Goal: Information Seeking & Learning: Learn about a topic

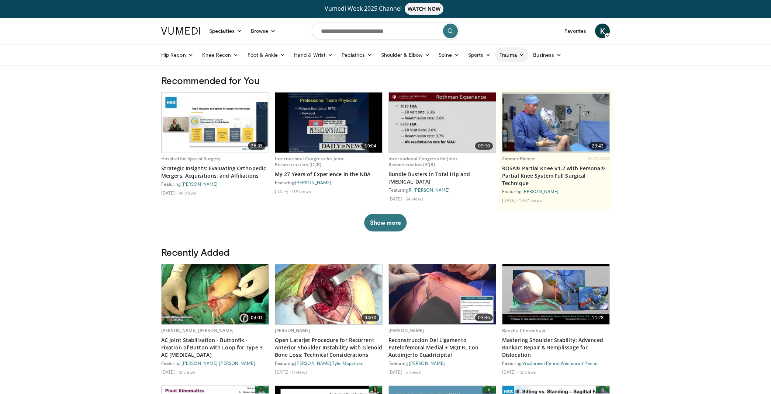
click at [517, 57] on link "Trauma" at bounding box center [512, 55] width 34 height 15
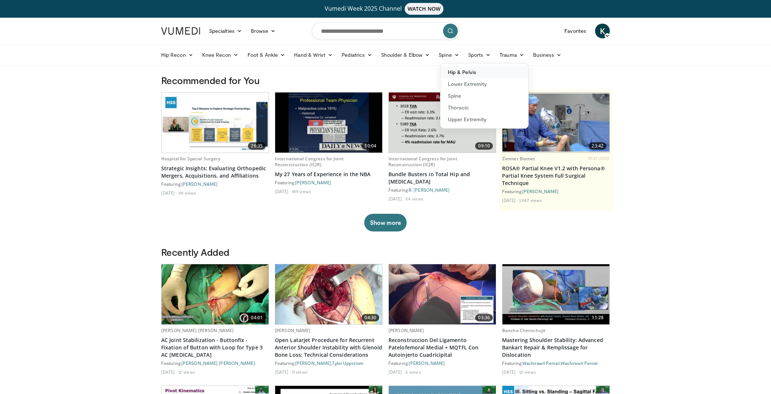
click at [477, 68] on link "Hip & Pelvis" at bounding box center [485, 72] width 88 height 12
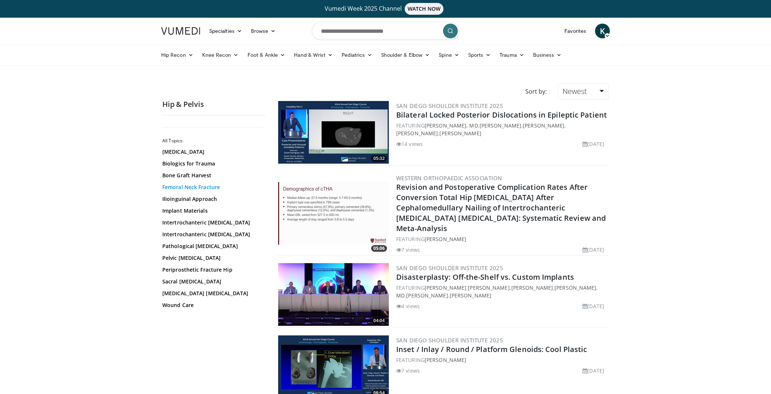
click at [185, 186] on link "Femoral Neck Fracture" at bounding box center [212, 187] width 100 height 7
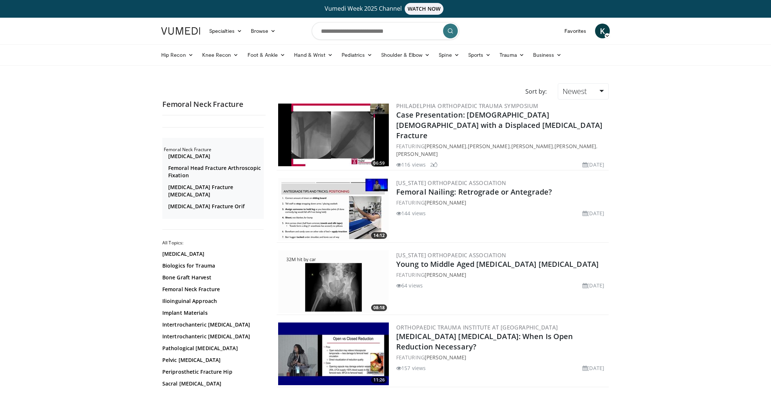
click at [328, 123] on img at bounding box center [333, 135] width 111 height 63
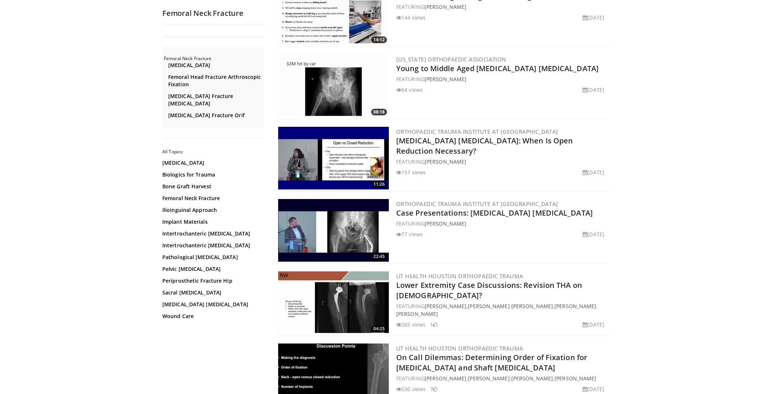
scroll to position [204, 0]
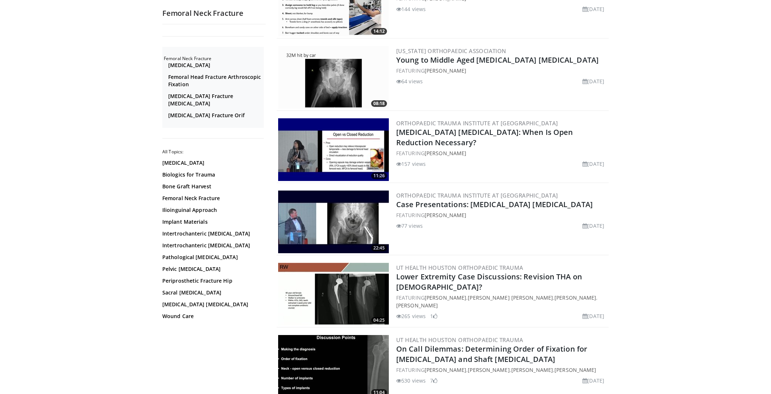
click at [325, 225] on img at bounding box center [333, 222] width 111 height 63
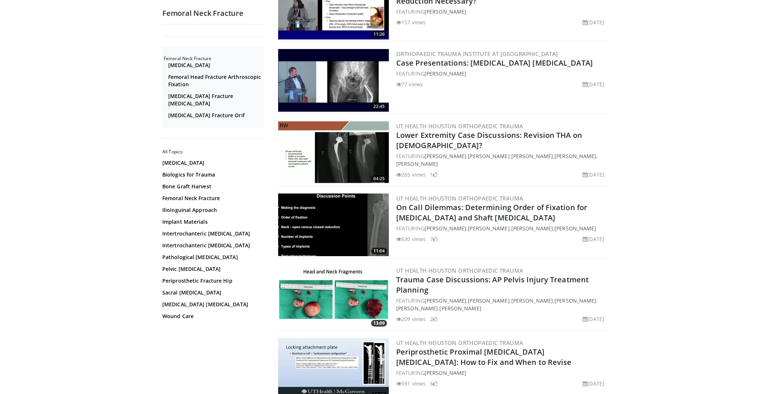
scroll to position [445, 0]
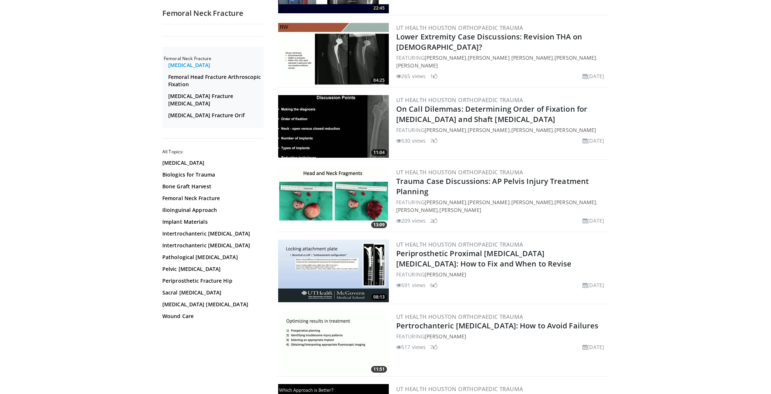
click at [186, 65] on link "[MEDICAL_DATA]" at bounding box center [215, 65] width 94 height 7
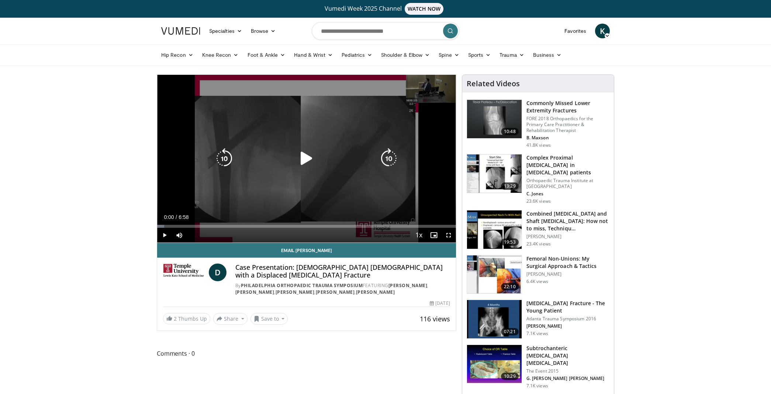
click at [310, 157] on icon "Video Player" at bounding box center [306, 158] width 21 height 21
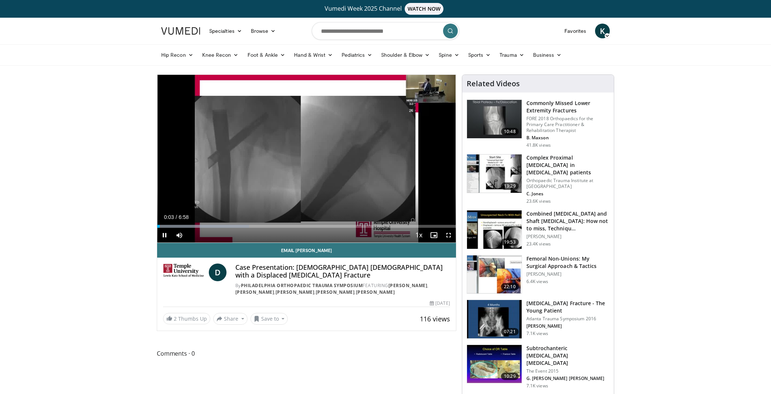
click at [448, 235] on span "Video Player" at bounding box center [448, 235] width 15 height 15
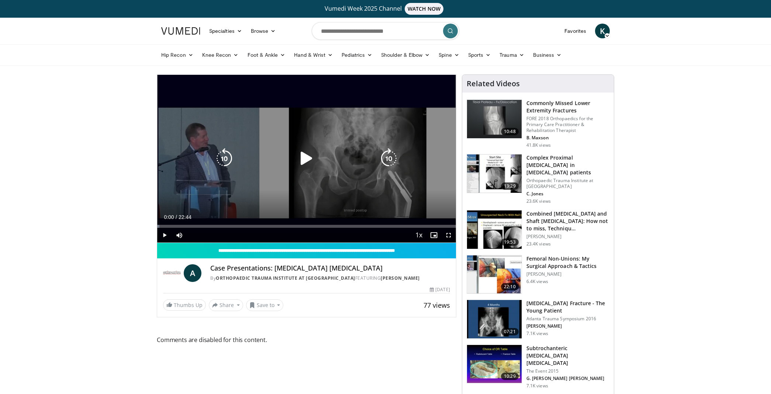
click at [308, 159] on icon "Video Player" at bounding box center [306, 158] width 21 height 21
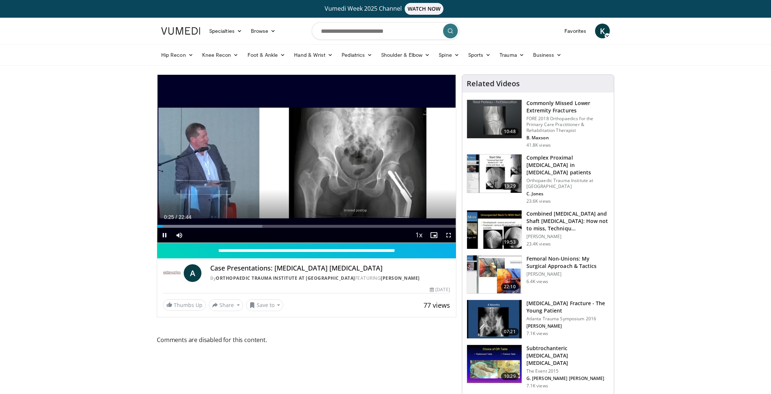
click at [449, 235] on span "Video Player" at bounding box center [448, 235] width 15 height 15
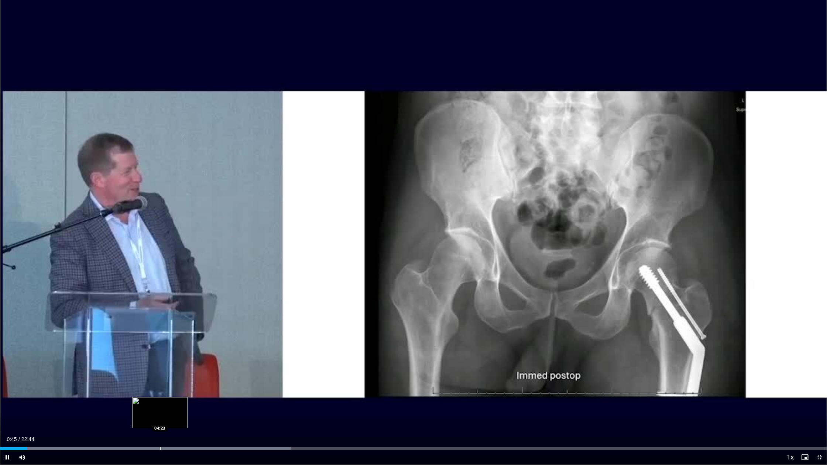
click at [160, 394] on div "Loaded : 35.18% 00:45 04:23" at bounding box center [413, 446] width 827 height 7
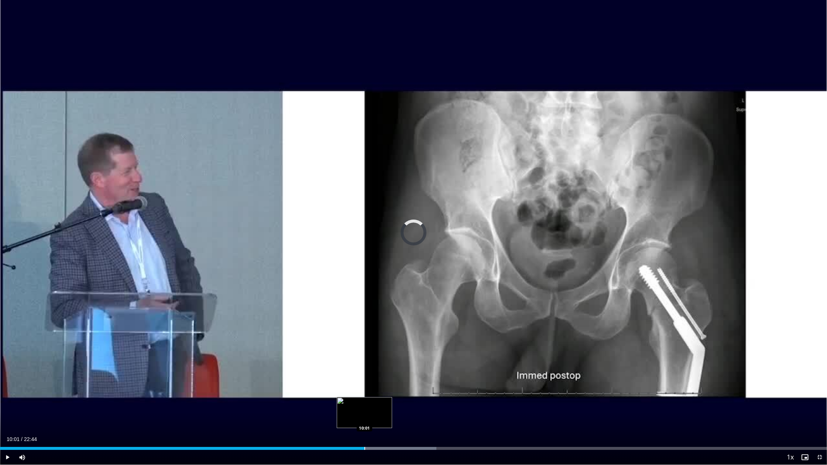
click at [364, 394] on div "Loaded : 52.78% 10:01 10:01" at bounding box center [413, 446] width 827 height 7
click at [454, 394] on div "Loaded : 60.11% 10:03 12:28" at bounding box center [413, 446] width 827 height 7
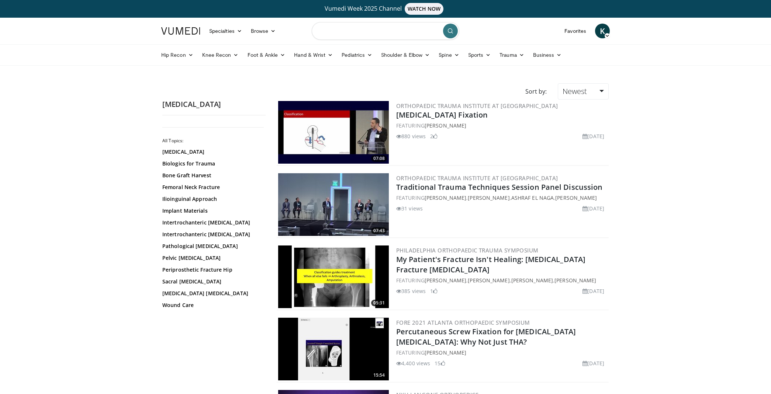
click at [352, 30] on input "Search topics, interventions" at bounding box center [386, 31] width 148 height 18
type input "**********"
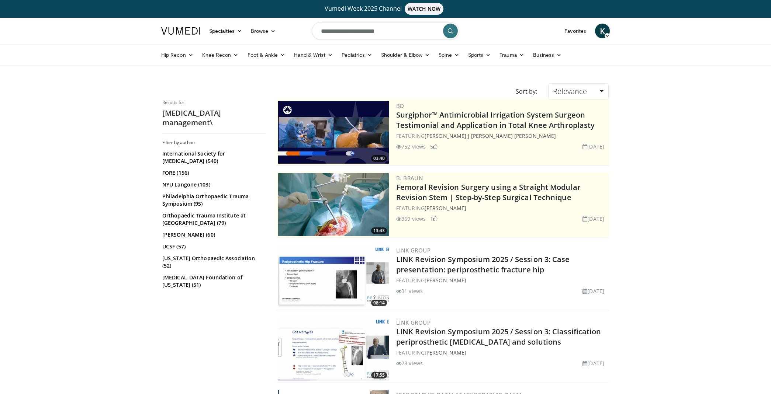
click at [411, 36] on input "**********" at bounding box center [386, 31] width 148 height 18
type input "**********"
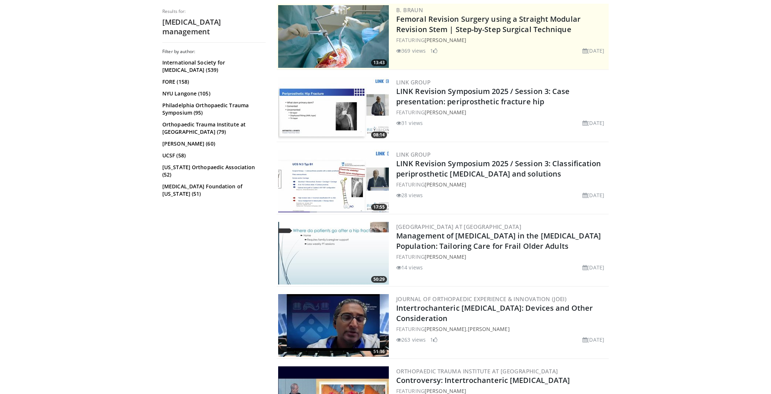
scroll to position [169, 0]
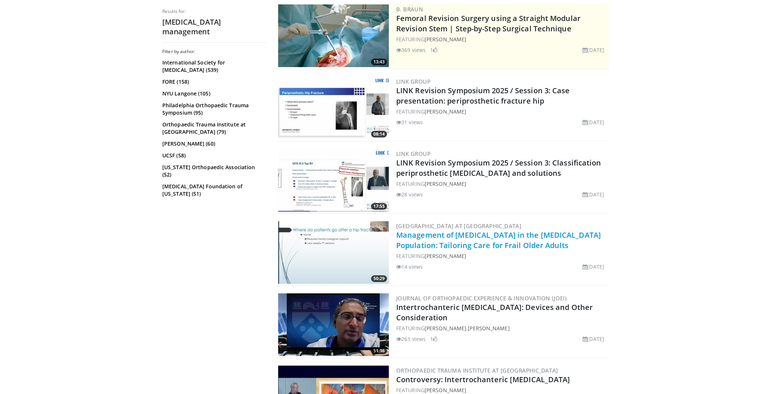
click at [408, 238] on link "Management of [MEDICAL_DATA] in the [MEDICAL_DATA] Population: Tailoring Care f…" at bounding box center [498, 240] width 205 height 20
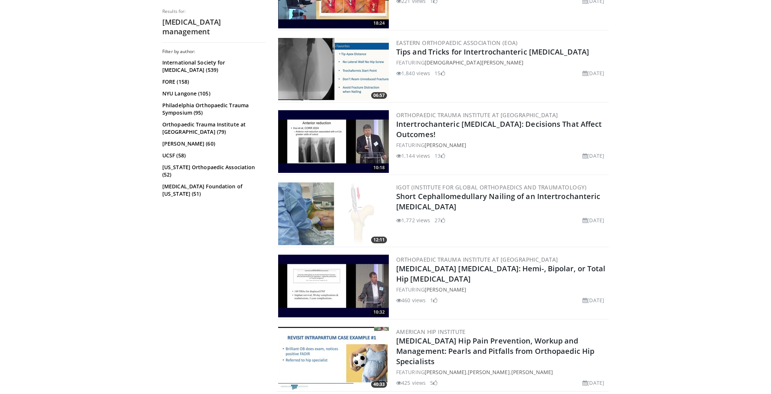
scroll to position [582, 0]
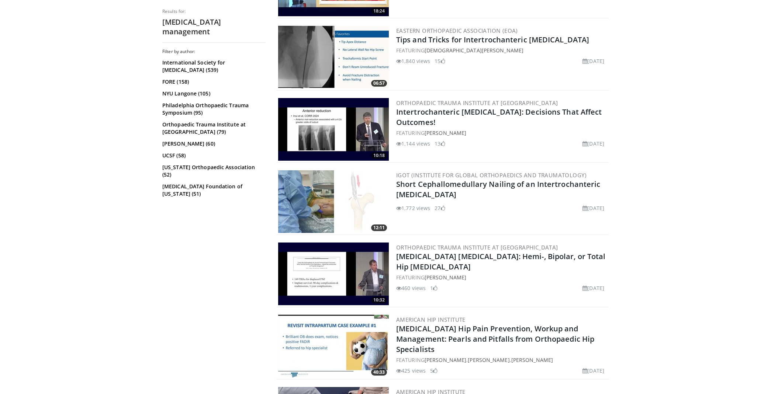
click at [355, 271] on img at bounding box center [333, 274] width 111 height 63
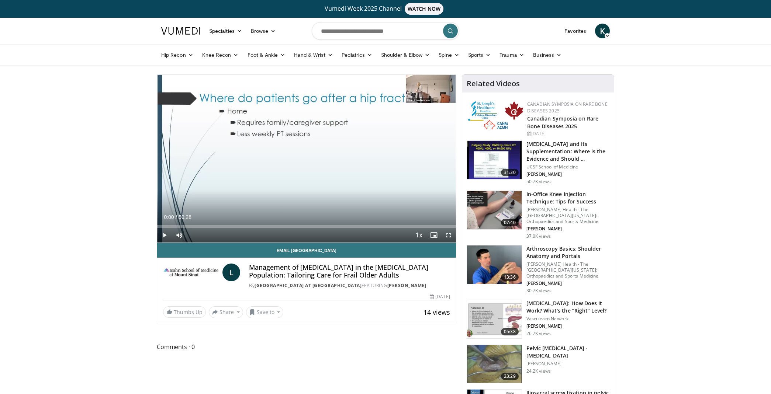
click at [162, 237] on span "Video Player" at bounding box center [164, 235] width 15 height 15
click at [448, 238] on span "Video Player" at bounding box center [448, 235] width 15 height 15
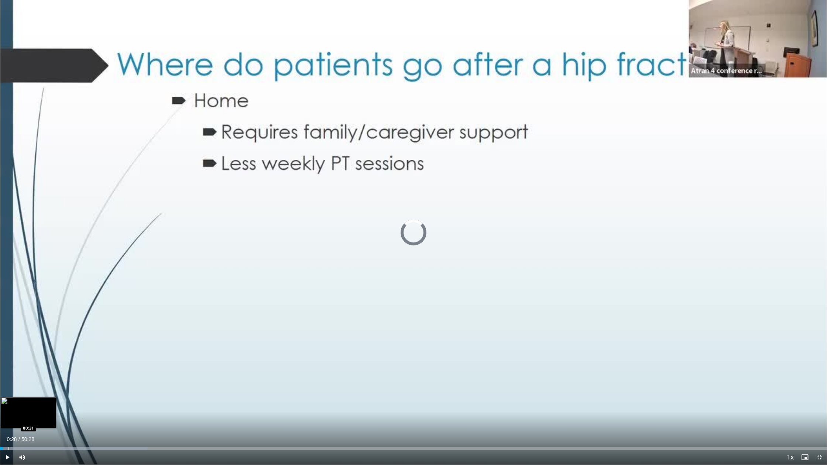
click at [8, 394] on div "Loaded : 17.83% 00:10 00:31" at bounding box center [413, 446] width 827 height 7
click at [16, 394] on div "Progress Bar" at bounding box center [16, 448] width 1 height 3
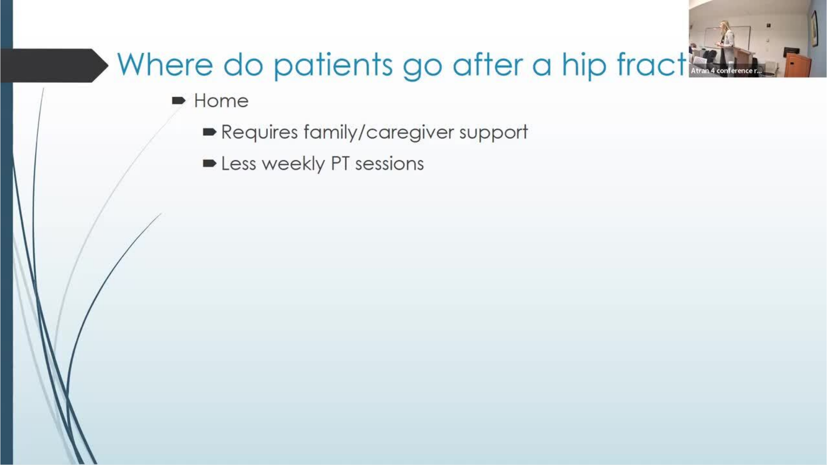
click at [24, 394] on video-js "**********" at bounding box center [413, 232] width 827 height 465
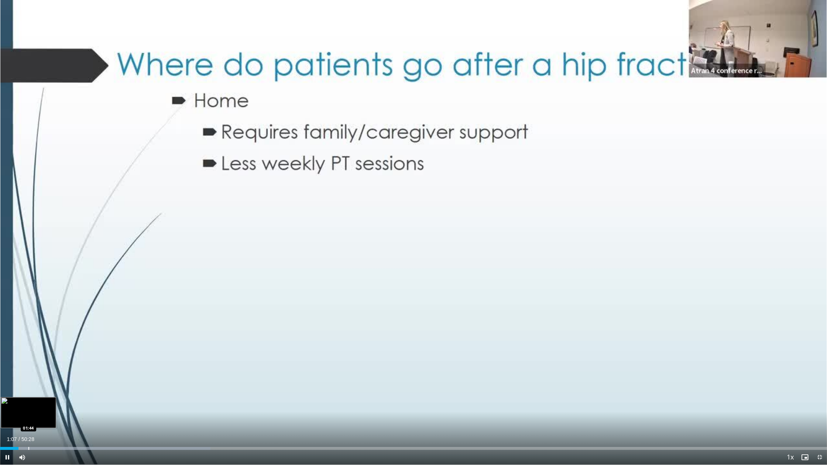
click at [28, 394] on div "Progress Bar" at bounding box center [28, 448] width 1 height 3
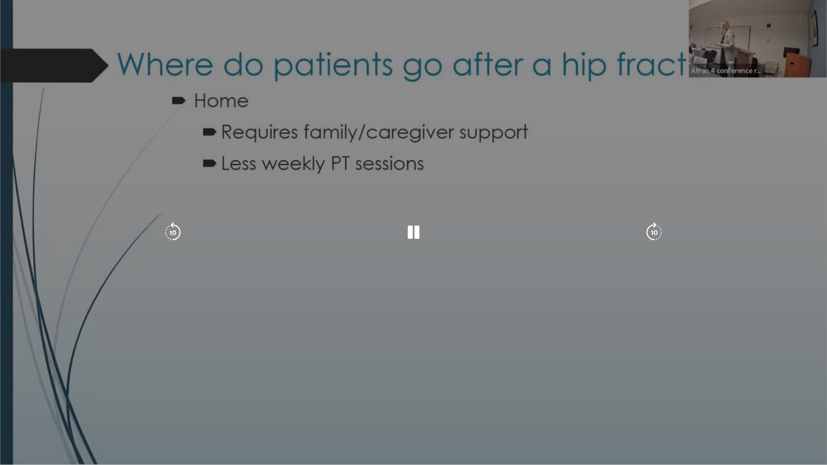
click at [34, 394] on div "Loaded : 25.76% 01:44 02:04" at bounding box center [413, 463] width 827 height 3
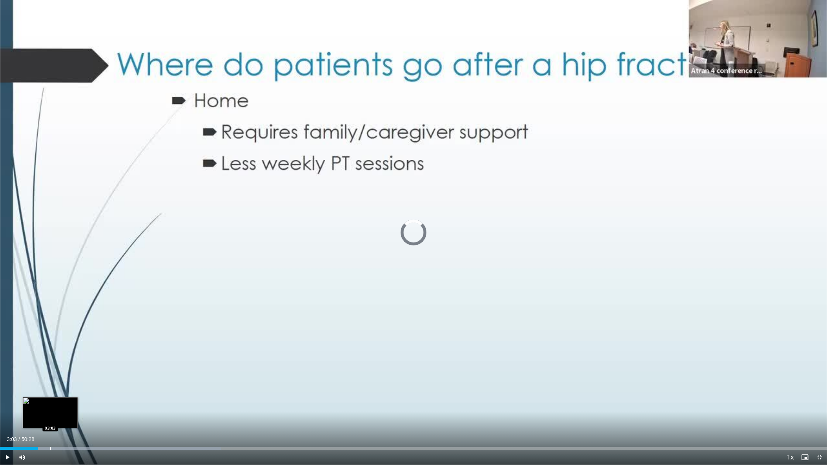
click at [50, 394] on div "Progress Bar" at bounding box center [50, 448] width 1 height 3
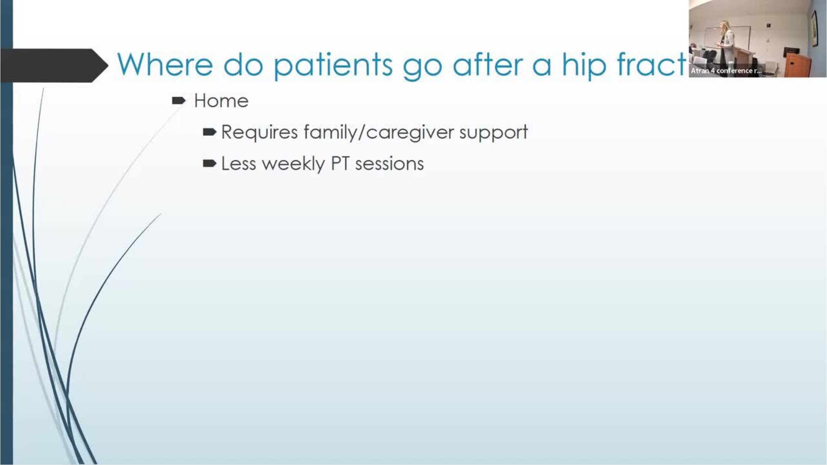
click at [63, 394] on video-js "**********" at bounding box center [413, 232] width 827 height 465
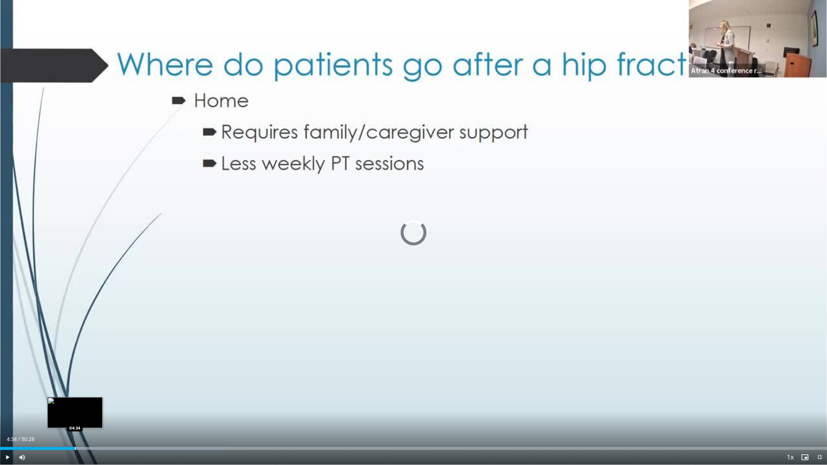
click at [75, 394] on div "Progress Bar" at bounding box center [75, 448] width 1 height 3
click at [96, 394] on div "Progress Bar" at bounding box center [96, 448] width 1 height 3
click at [123, 394] on div "Progress Bar" at bounding box center [123, 448] width 1 height 3
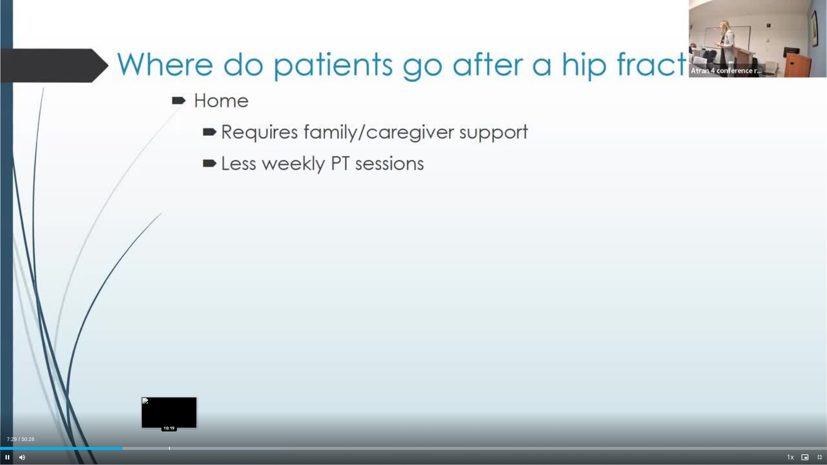
click at [169, 394] on div "Progress Bar" at bounding box center [169, 448] width 1 height 3
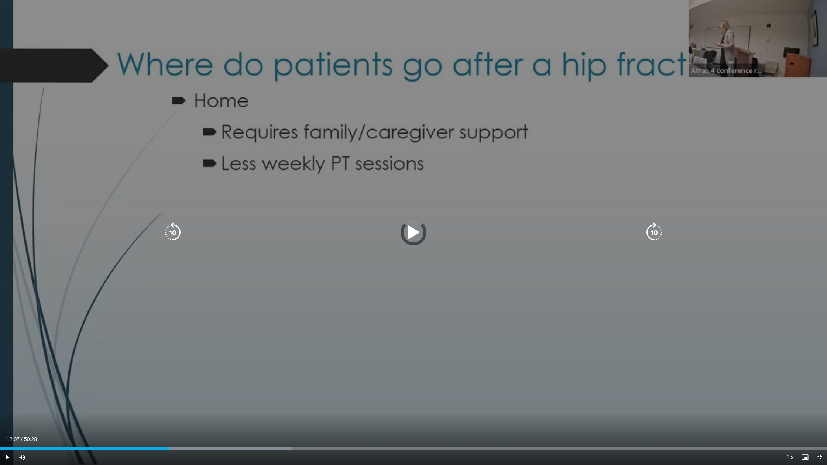
click at [199, 394] on div "Loaded : 35.33% 10:19 11:53" at bounding box center [413, 448] width 827 height 3
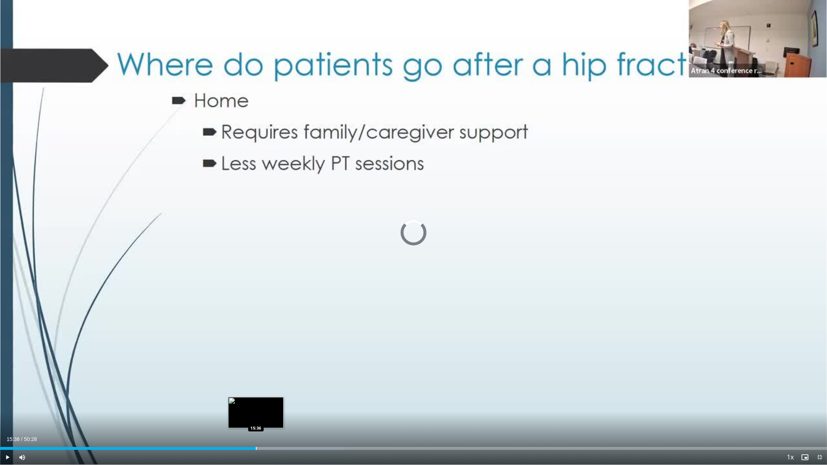
click at [256, 394] on div "Loaded : 41.61% 15:38 15:36" at bounding box center [413, 446] width 827 height 7
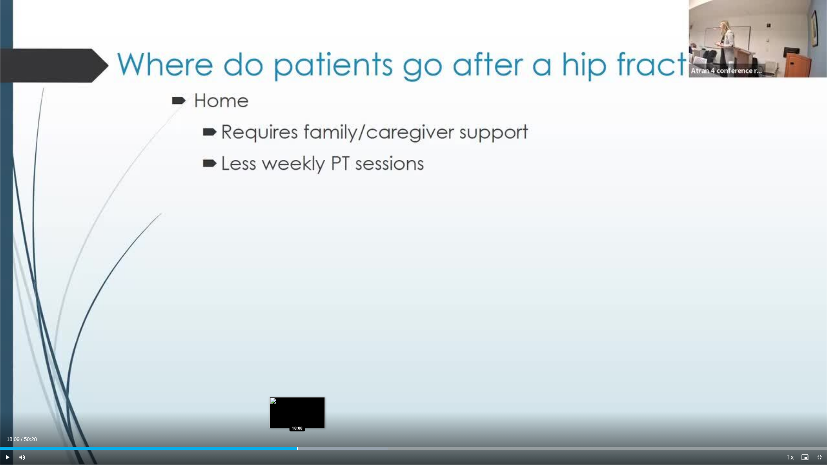
click at [297, 394] on div "Loaded : 46.89% 18:09 18:08" at bounding box center [413, 446] width 827 height 7
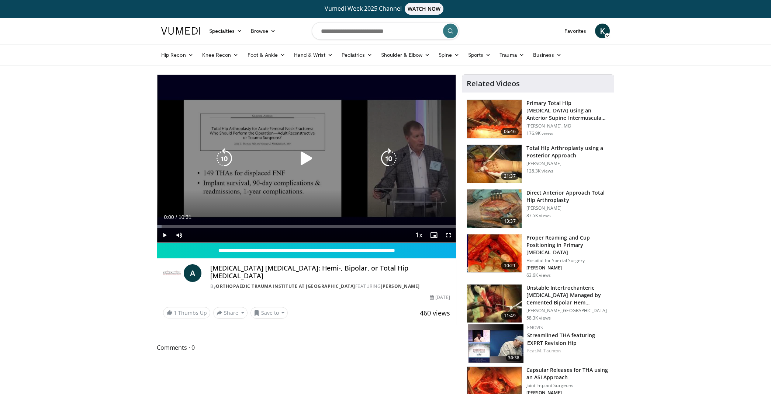
click at [304, 162] on icon "Video Player" at bounding box center [306, 158] width 21 height 21
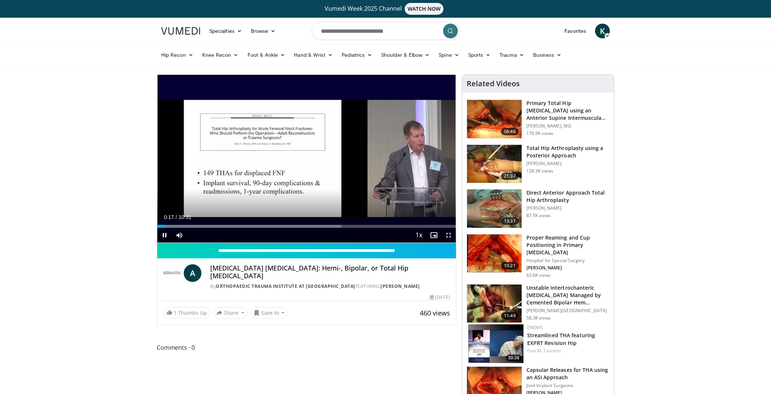
click at [450, 237] on span "Video Player" at bounding box center [448, 235] width 15 height 15
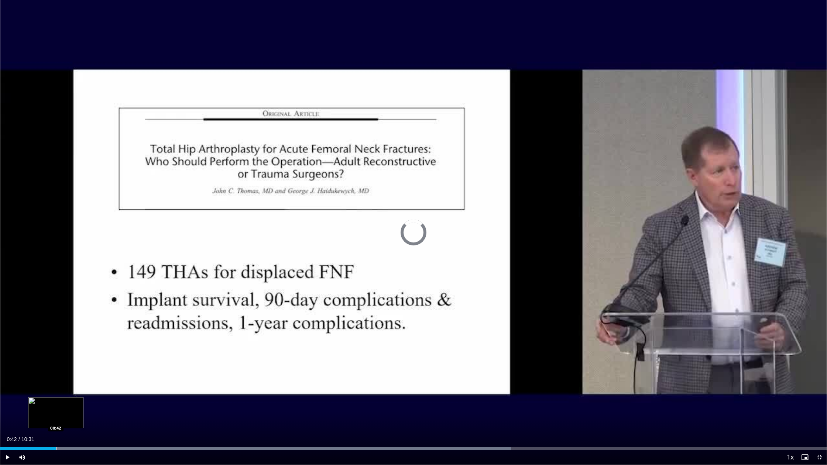
click at [56, 394] on div "Progress Bar" at bounding box center [56, 448] width 1 height 3
click at [97, 394] on div "Progress Bar" at bounding box center [97, 448] width 1 height 3
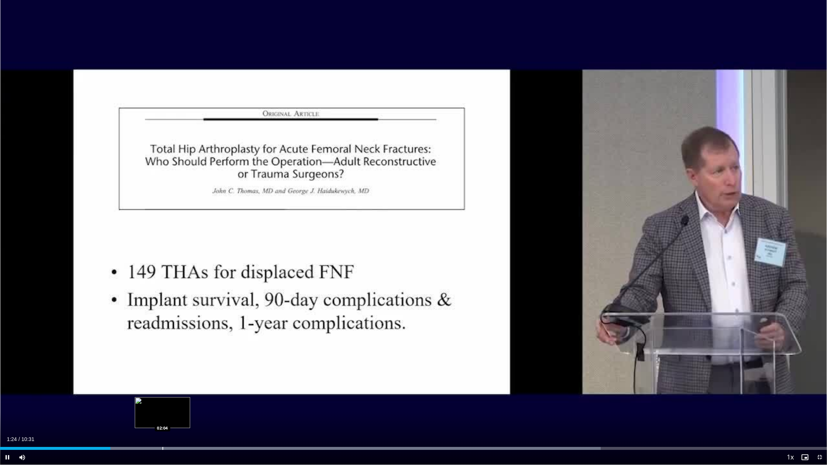
click at [162, 394] on div "Progress Bar" at bounding box center [162, 448] width 1 height 3
click at [224, 394] on div "Progress Bar" at bounding box center [224, 448] width 1 height 3
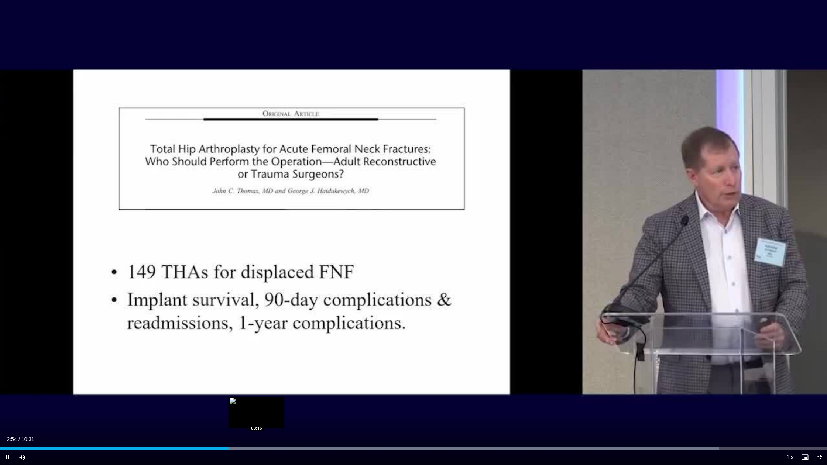
click at [256, 394] on div "Progress Bar" at bounding box center [256, 448] width 1 height 3
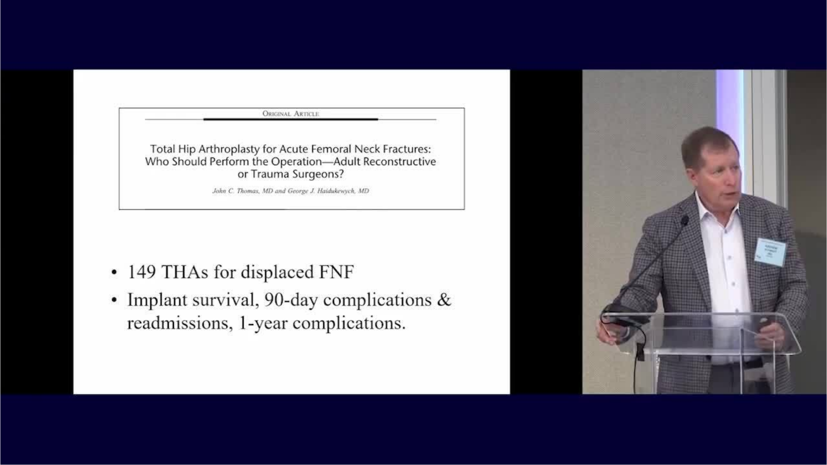
click at [279, 394] on div "10 seconds Tap to unmute" at bounding box center [413, 232] width 827 height 465
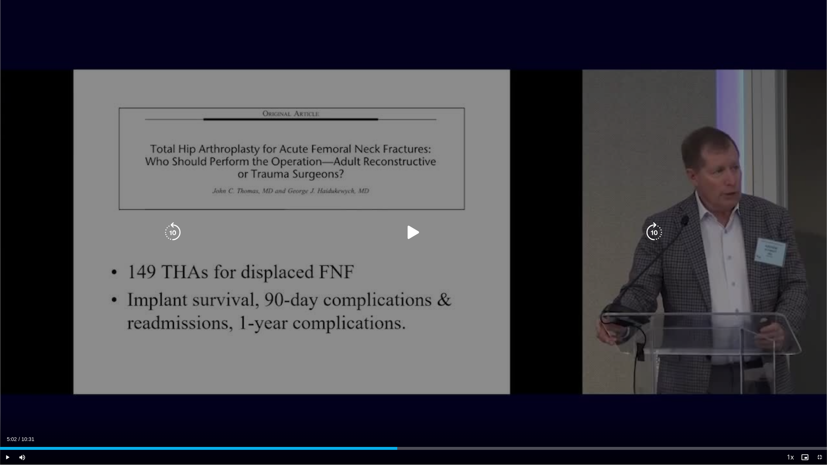
click at [355, 338] on div "10 seconds Tap to unmute" at bounding box center [413, 232] width 827 height 465
click at [444, 332] on div "10 seconds Tap to unmute" at bounding box center [413, 232] width 827 height 465
click at [163, 232] on icon "Video Player" at bounding box center [172, 232] width 21 height 21
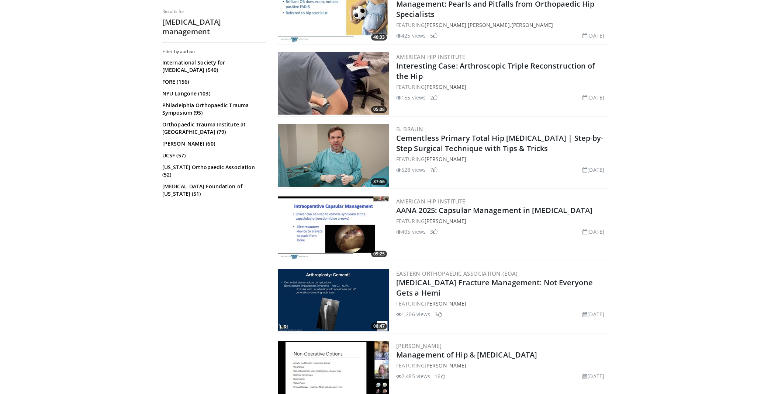
scroll to position [936, 0]
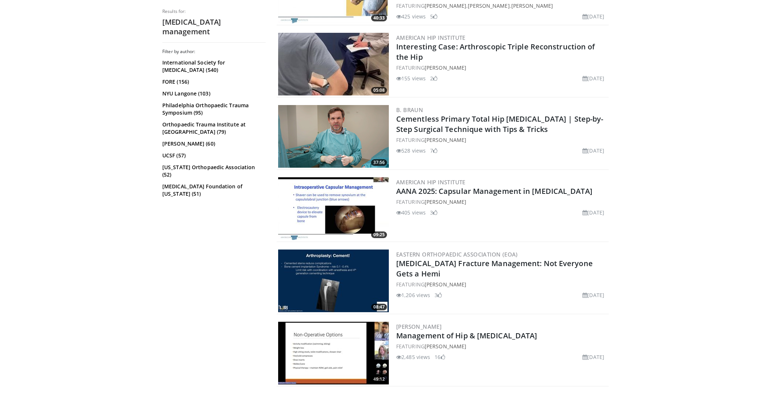
click at [377, 281] on img at bounding box center [333, 281] width 111 height 63
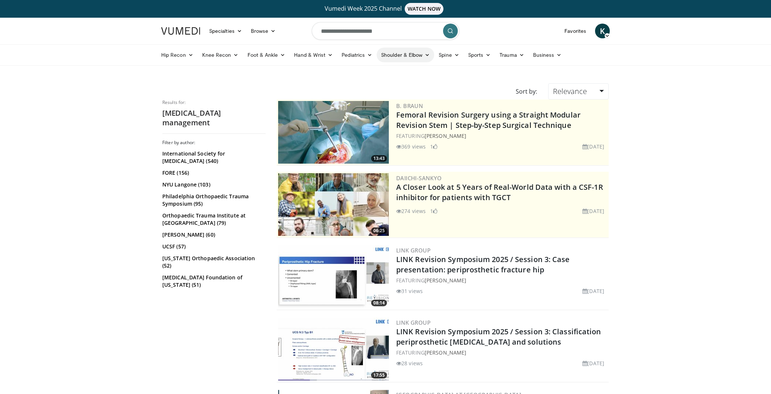
scroll to position [0, 0]
click at [397, 33] on input "**********" at bounding box center [386, 31] width 148 height 18
drag, startPoint x: 401, startPoint y: 35, endPoint x: 294, endPoint y: 33, distance: 107.0
click at [294, 33] on nav "Specialties Adult & Family Medicine Allergy, [MEDICAL_DATA], Immunology Anesthe…" at bounding box center [386, 31] width 458 height 27
type input "**********"
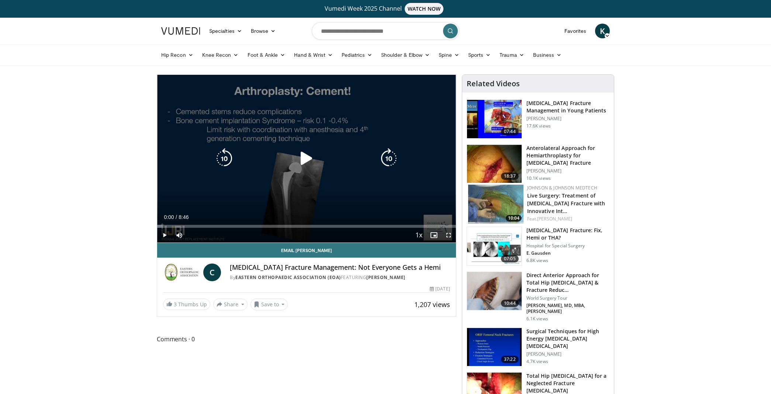
click at [305, 156] on icon "Video Player" at bounding box center [306, 158] width 21 height 21
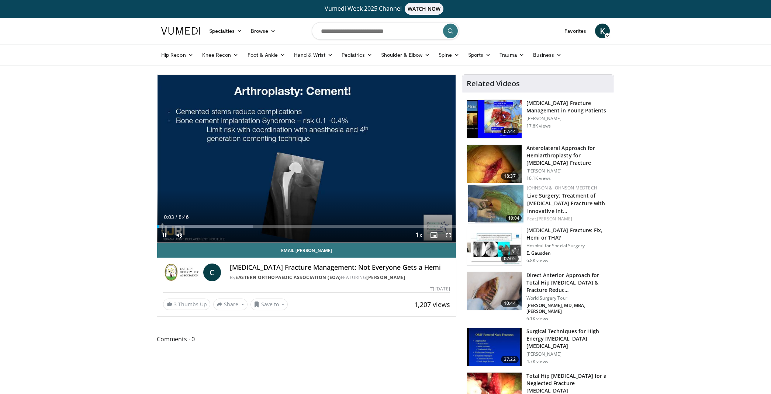
click at [448, 238] on span "Video Player" at bounding box center [448, 235] width 15 height 15
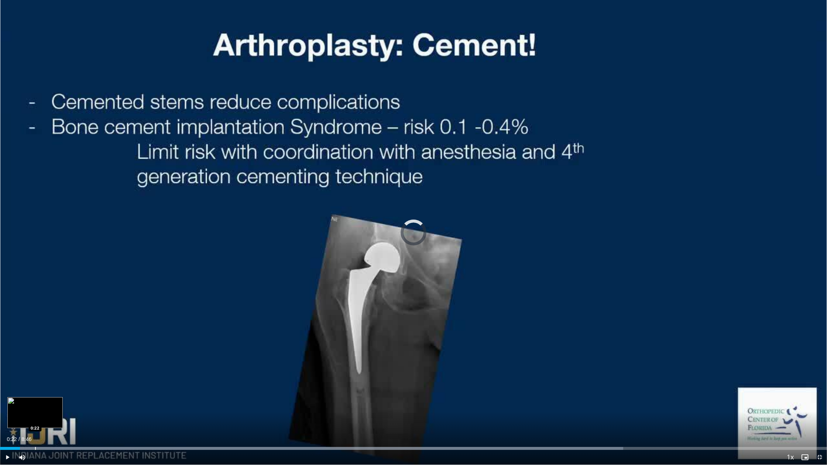
click at [35, 394] on div "Loaded : 75.37% 0:12 0:22" at bounding box center [413, 446] width 827 height 7
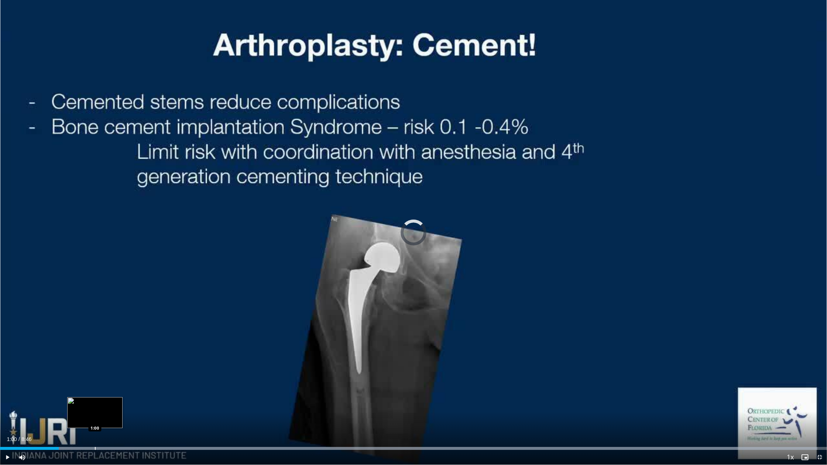
click at [95, 394] on div "Loaded : 98.84% 0:37 1:00" at bounding box center [413, 446] width 827 height 7
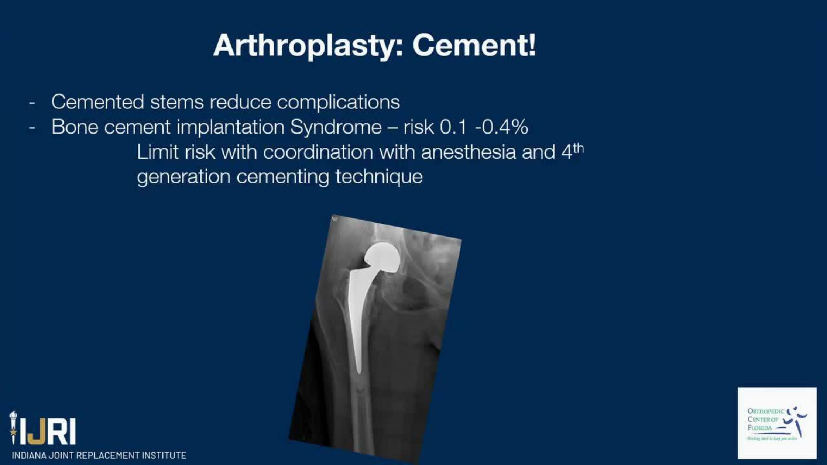
click at [113, 394] on video-js "**********" at bounding box center [413, 232] width 827 height 465
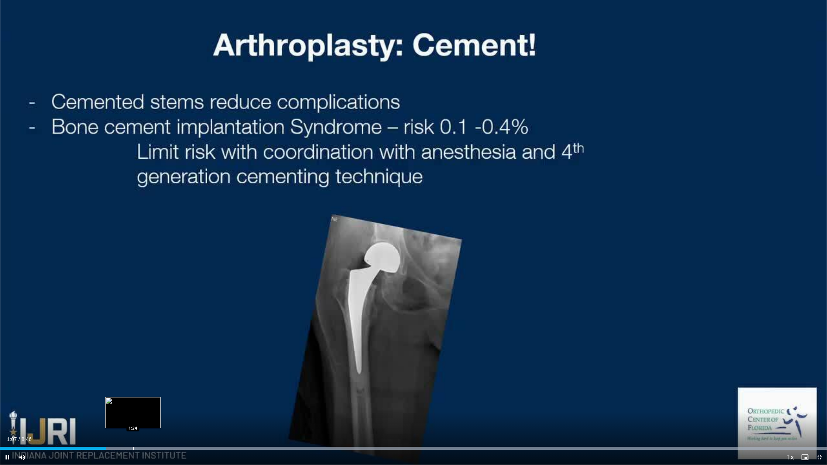
click at [133, 394] on div "Progress Bar" at bounding box center [133, 448] width 1 height 3
click at [114, 394] on div "Loaded : 99.98% 1:31 1:12" at bounding box center [413, 446] width 827 height 7
click at [173, 394] on div "Loaded : 99.98% 1:50 1:50" at bounding box center [413, 446] width 827 height 7
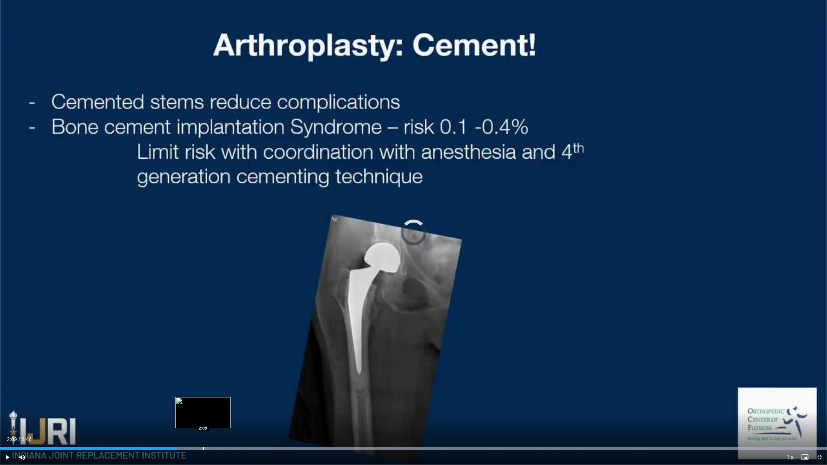
click at [203, 394] on div "Loaded : 99.98% 1:52 2:09" at bounding box center [413, 446] width 827 height 7
click at [253, 394] on div "Progress Bar" at bounding box center [253, 448] width 1 height 3
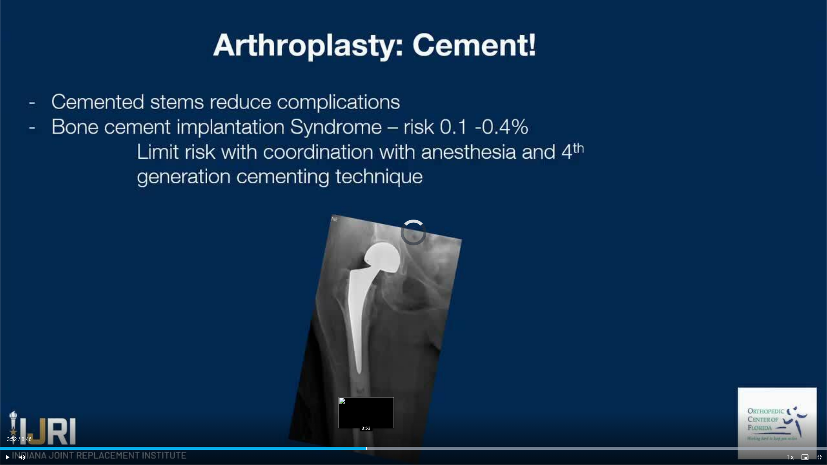
click at [366, 394] on div "Progress Bar" at bounding box center [366, 448] width 1 height 3
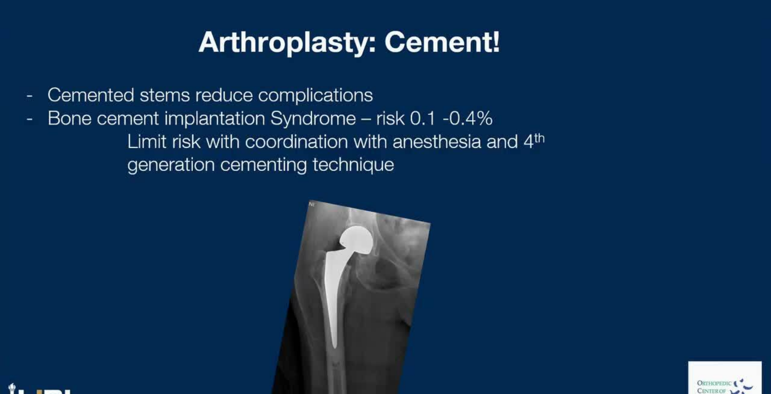
scroll to position [237, 0]
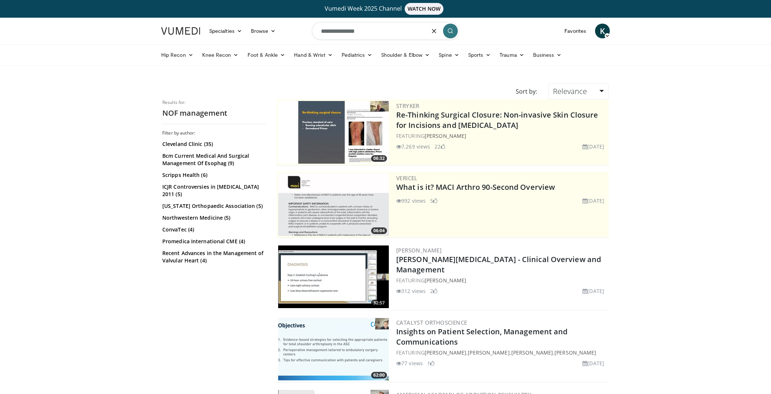
drag, startPoint x: 335, startPoint y: 33, endPoint x: 306, endPoint y: 29, distance: 28.8
click at [306, 29] on nav "Specialties Adult & Family Medicine Allergy, [MEDICAL_DATA], Immunology Anesthe…" at bounding box center [386, 31] width 458 height 27
type input "**********"
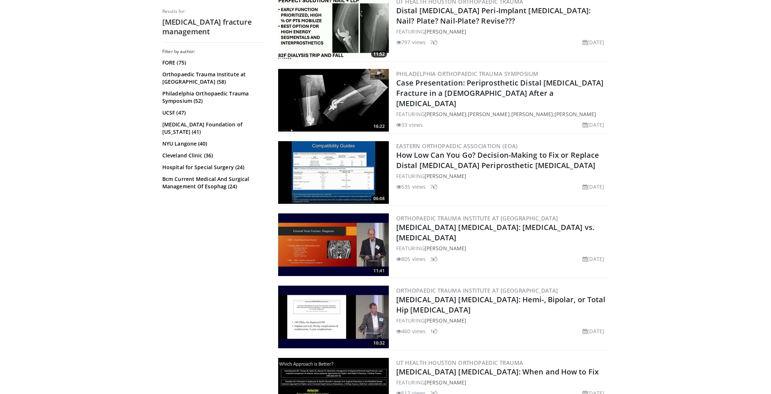
scroll to position [684, 0]
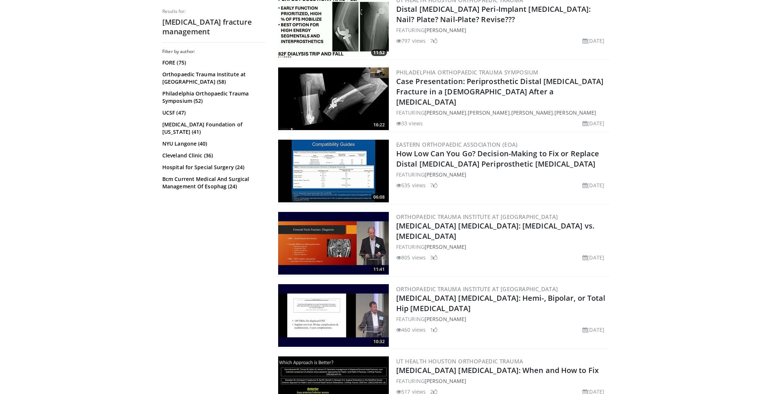
click at [342, 229] on img at bounding box center [333, 243] width 111 height 63
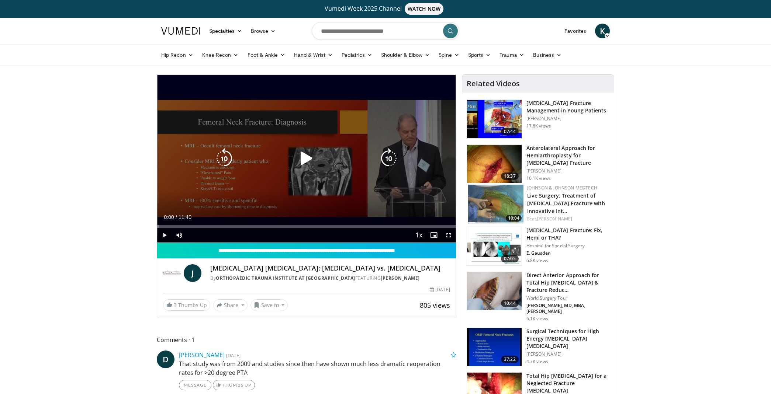
click at [303, 163] on icon "Video Player" at bounding box center [306, 158] width 21 height 21
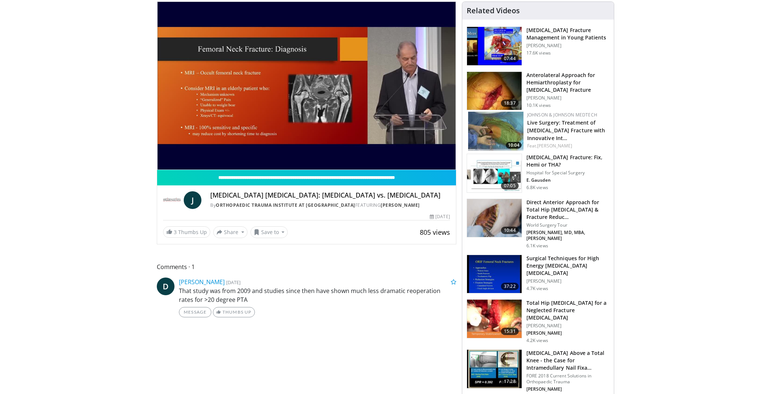
scroll to position [70, 0]
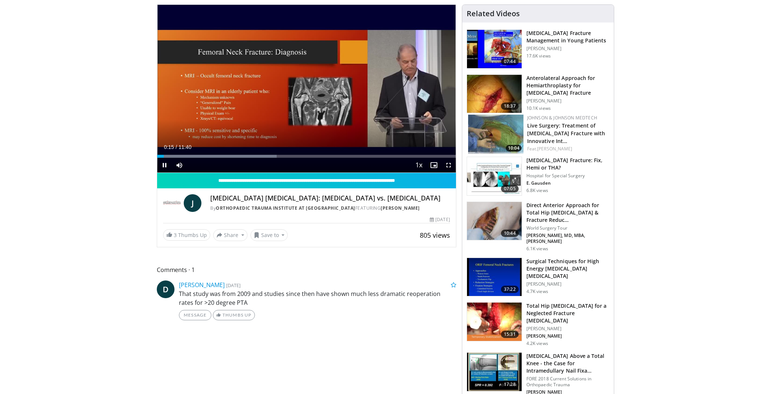
click at [451, 165] on span "Video Player" at bounding box center [448, 165] width 15 height 15
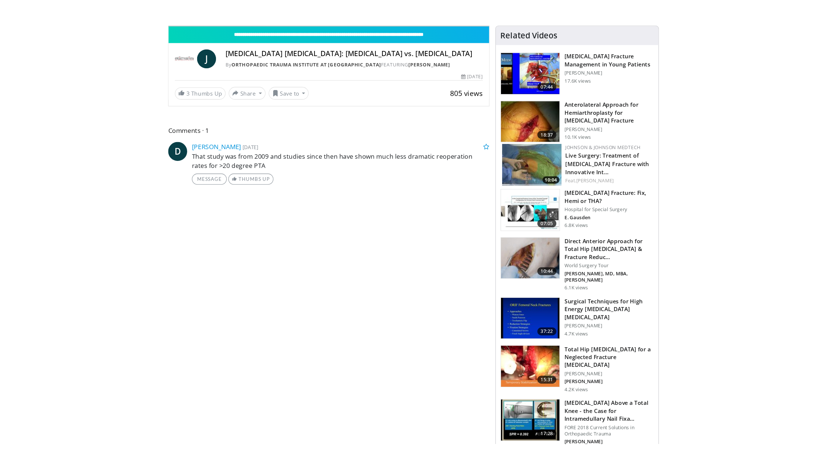
scroll to position [0, 0]
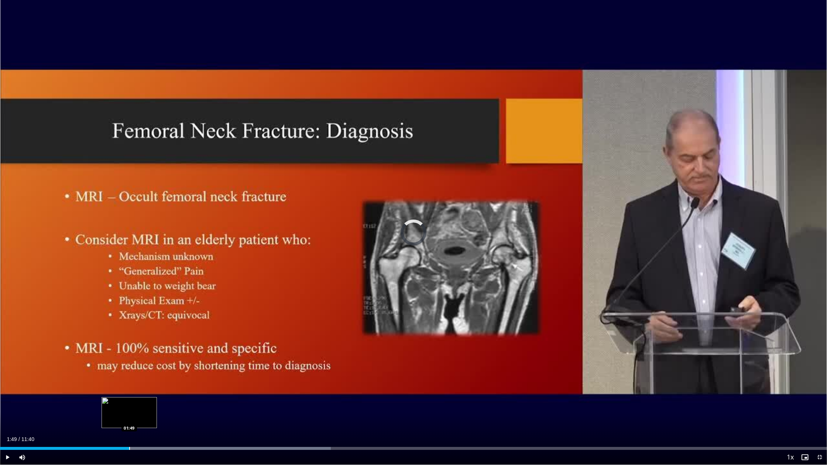
click at [129, 394] on div "Progress Bar" at bounding box center [129, 448] width 1 height 3
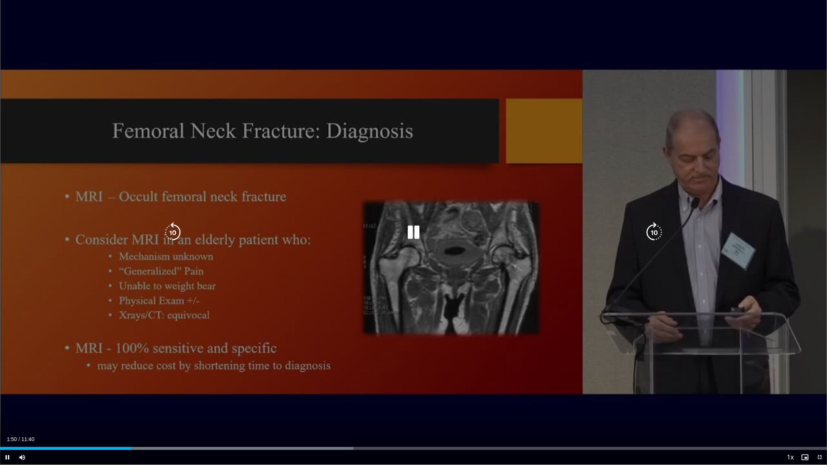
click at [85, 394] on div "10 seconds Tap to unmute" at bounding box center [413, 232] width 827 height 465
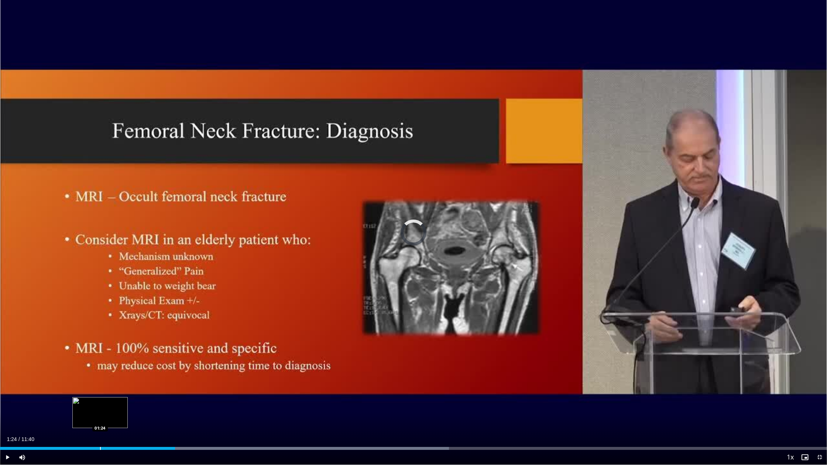
click at [100, 394] on div "Loaded : 54.28% 02:28 01:24" at bounding box center [413, 446] width 827 height 7
click at [154, 394] on div "Progress Bar" at bounding box center [154, 448] width 1 height 3
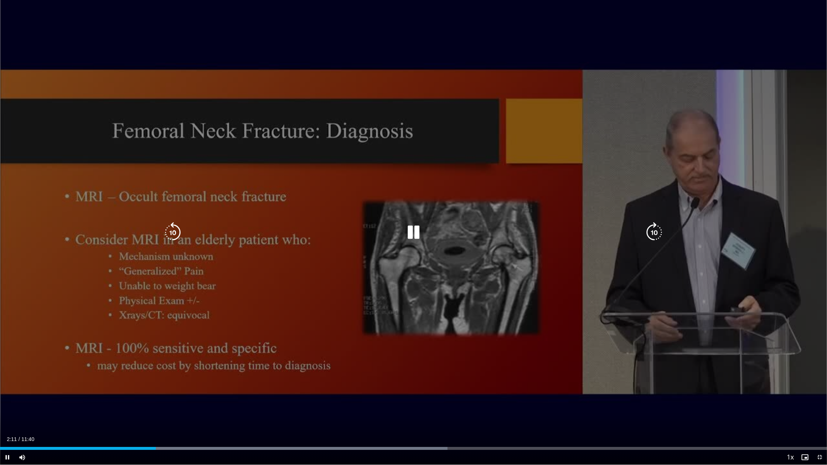
click at [181, 394] on div "Loaded : 54.11% 02:11 02:33" at bounding box center [413, 448] width 827 height 3
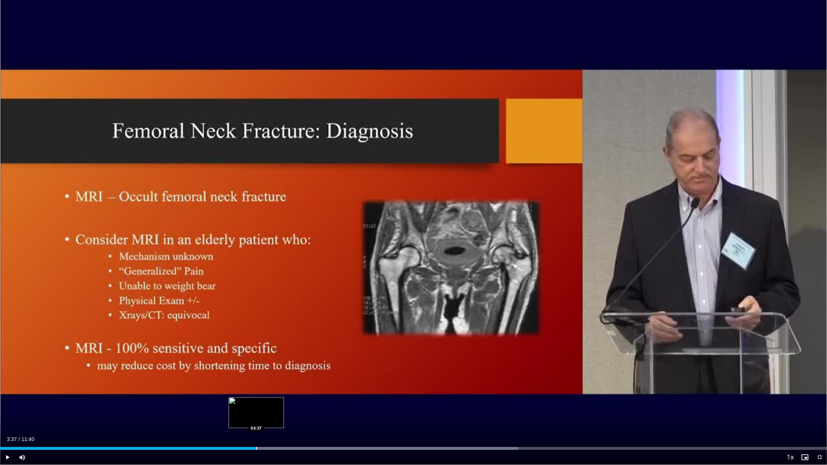
click at [256, 394] on div "Progress Bar" at bounding box center [256, 448] width 1 height 3
click at [397, 394] on div "Progress Bar" at bounding box center [397, 448] width 1 height 3
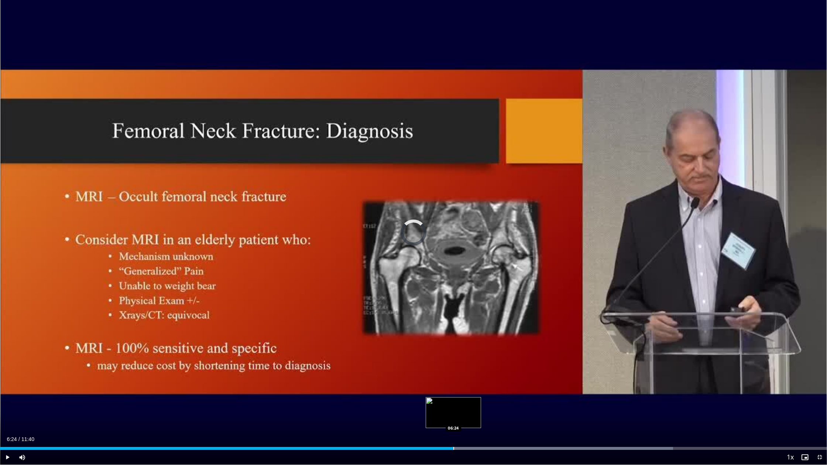
click at [453, 394] on div "Progress Bar" at bounding box center [453, 448] width 1 height 3
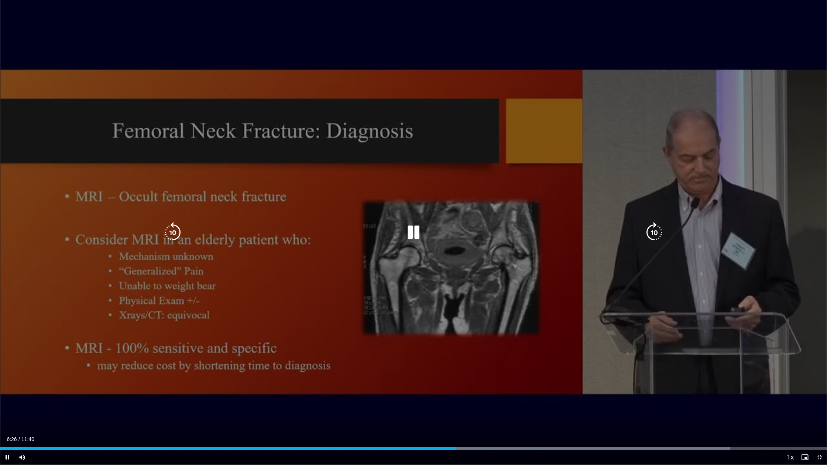
click at [449, 394] on div "10 seconds Tap to unmute" at bounding box center [413, 232] width 827 height 465
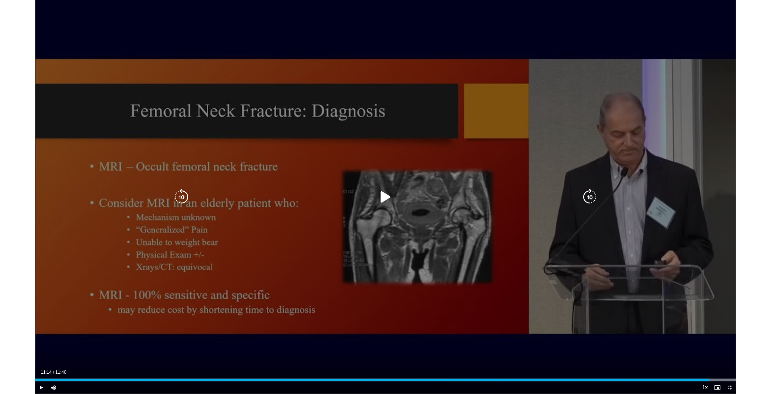
scroll to position [70, 0]
